Goal: Find specific page/section

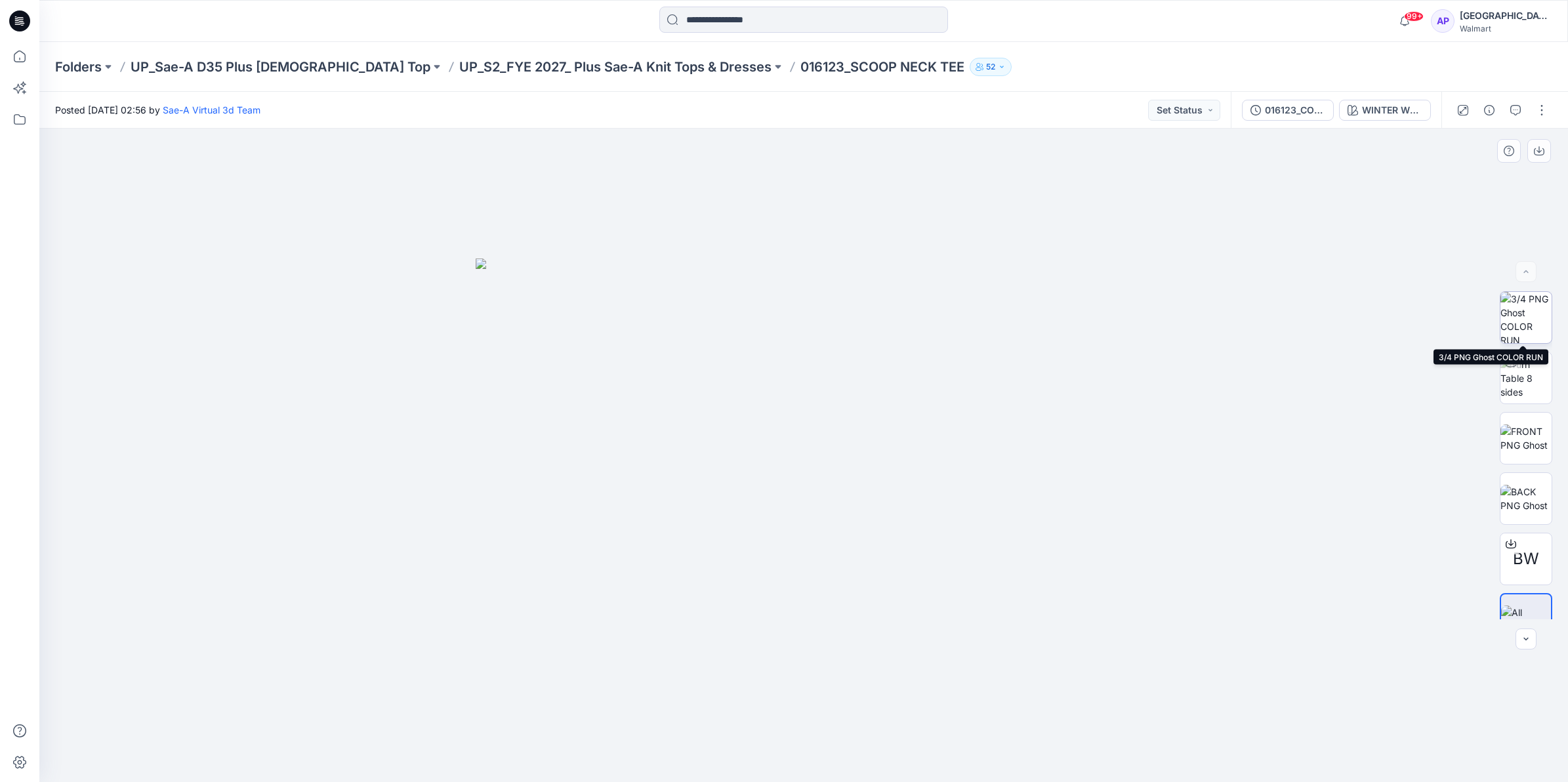
click at [1533, 307] on img at bounding box center [1526, 317] width 51 height 51
click at [1523, 430] on img at bounding box center [1526, 438] width 51 height 27
click at [1520, 292] on img at bounding box center [1526, 317] width 51 height 51
click at [1313, 106] on div "016123_COLORS" at bounding box center [1295, 110] width 60 height 14
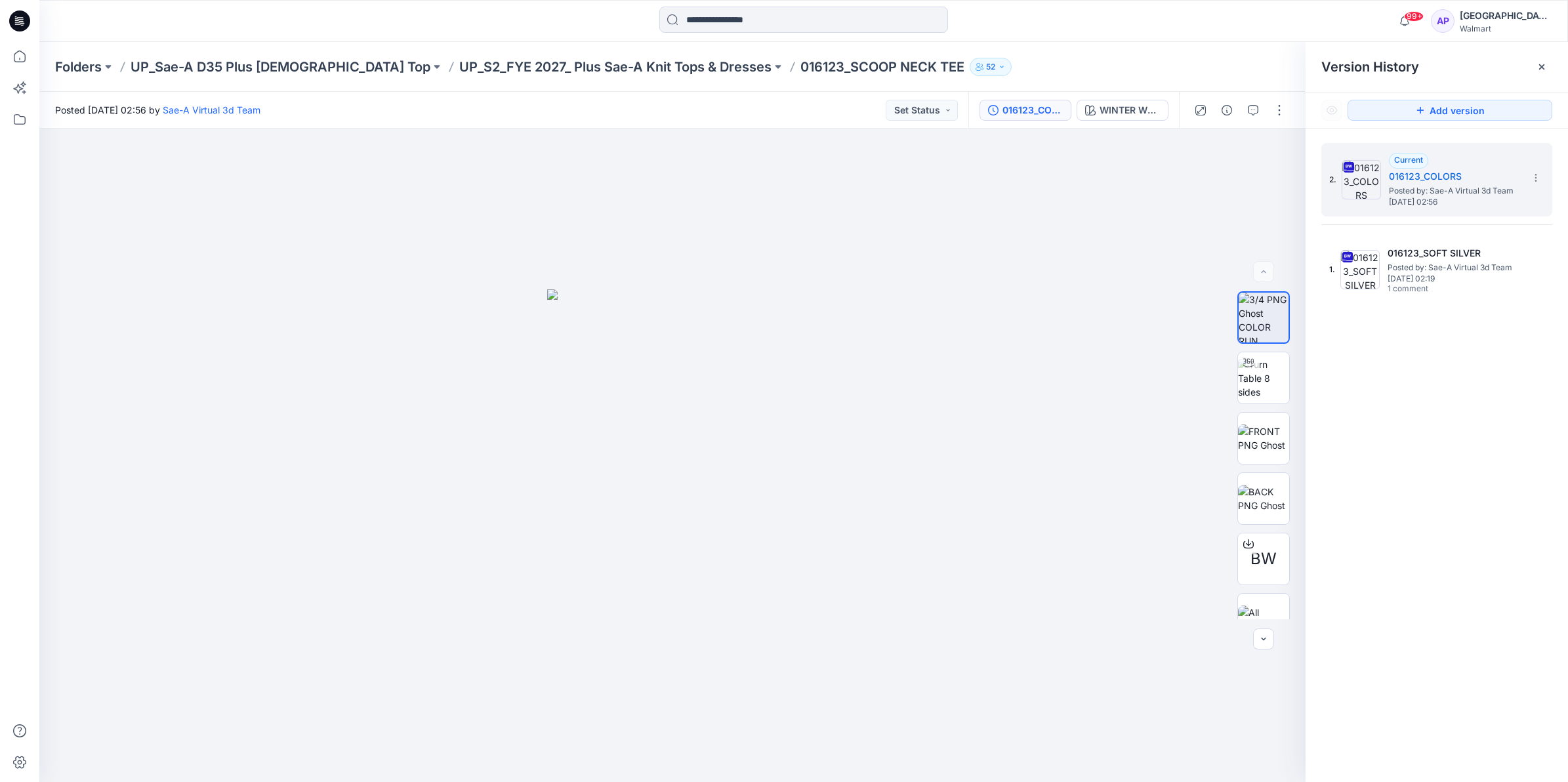
click at [1392, 307] on div "2. Current 016123_COLORS Posted by: Sae-A Virtual 3d Team Monday, September 15,…" at bounding box center [1437, 465] width 263 height 673
click at [1376, 274] on img at bounding box center [1360, 270] width 39 height 39
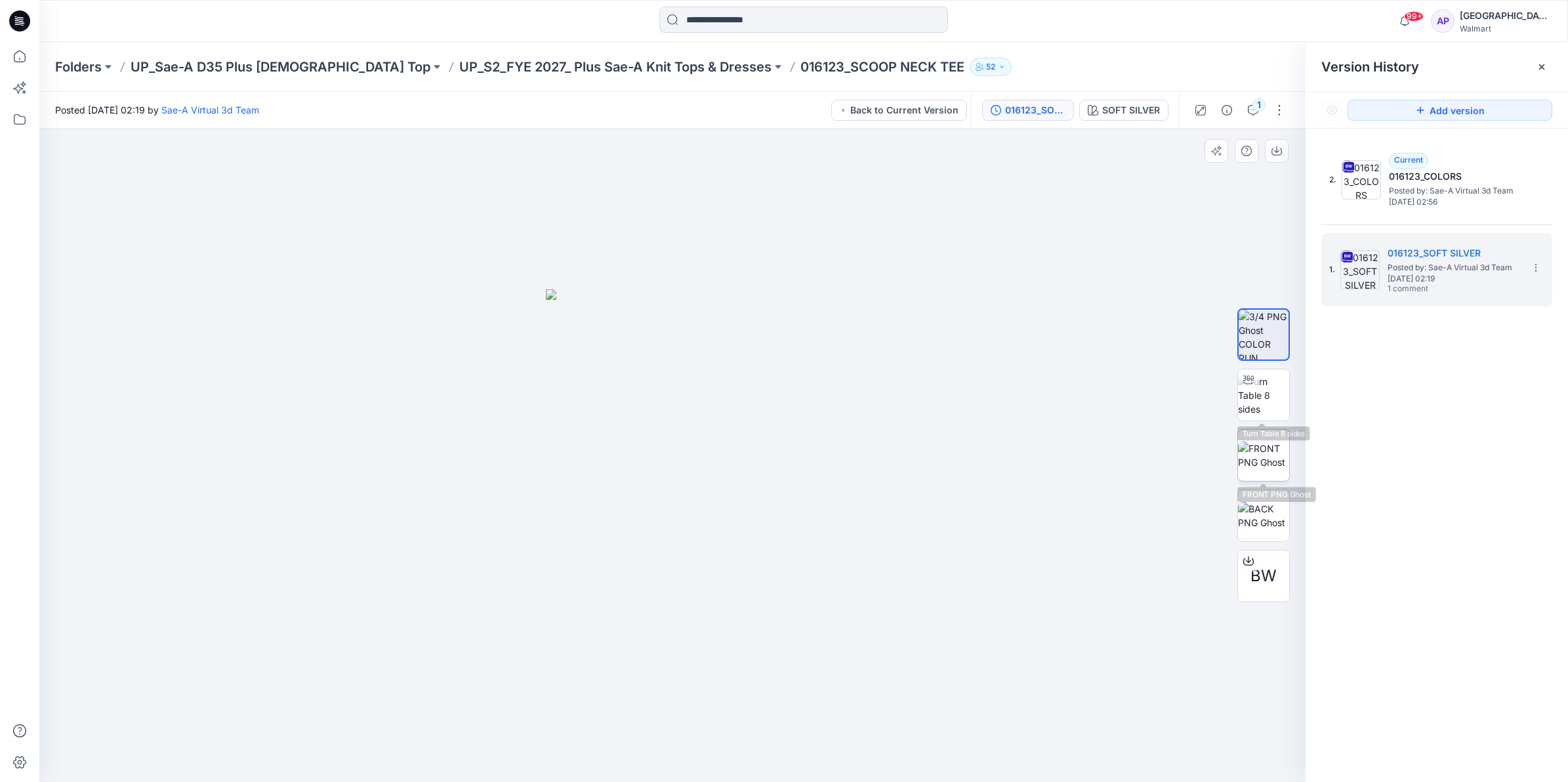
click at [1269, 442] on img at bounding box center [1263, 455] width 51 height 27
